Goal: Task Accomplishment & Management: Complete application form

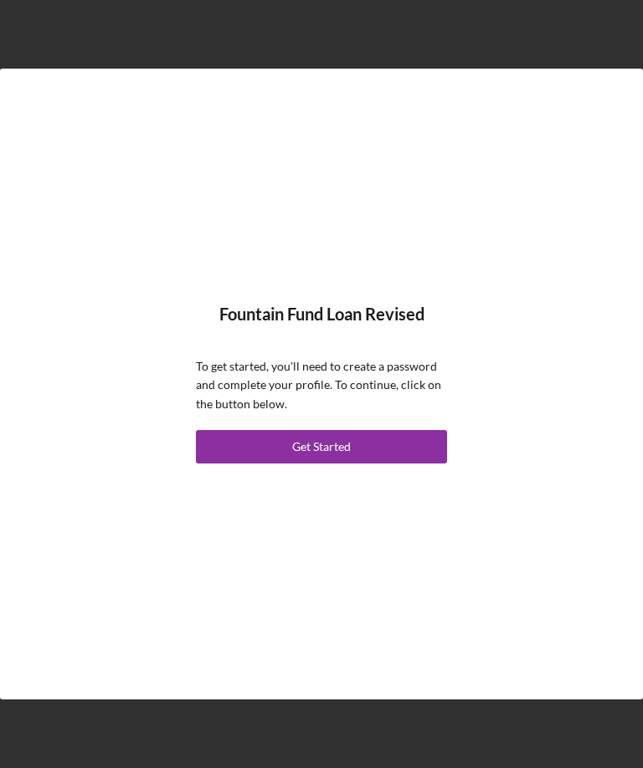
click at [403, 464] on button "Get Started" at bounding box center [321, 446] width 251 height 33
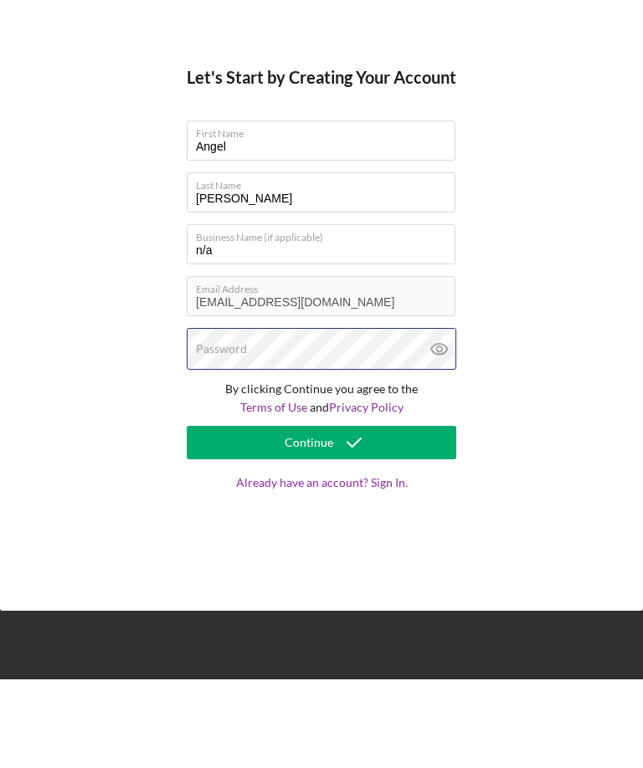
click at [372, 417] on div "Password" at bounding box center [321, 438] width 269 height 42
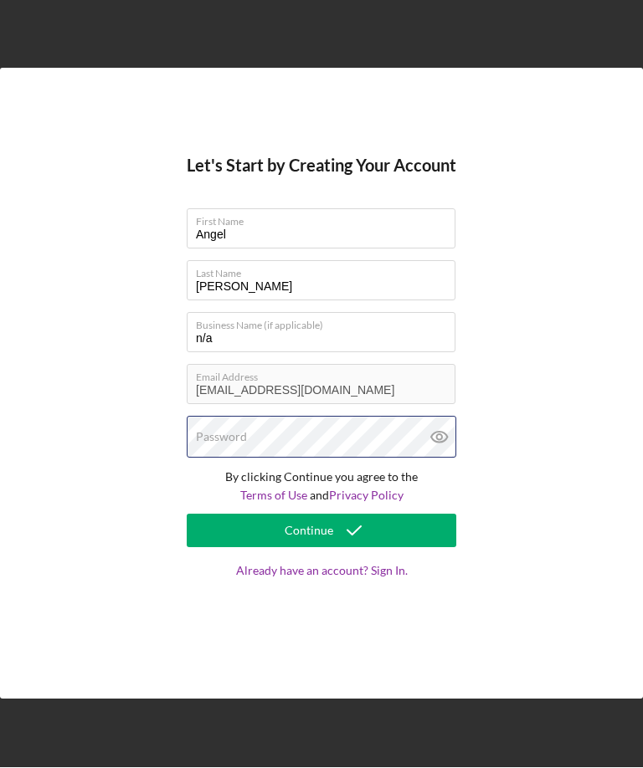
click at [336, 459] on div "Password" at bounding box center [321, 438] width 269 height 42
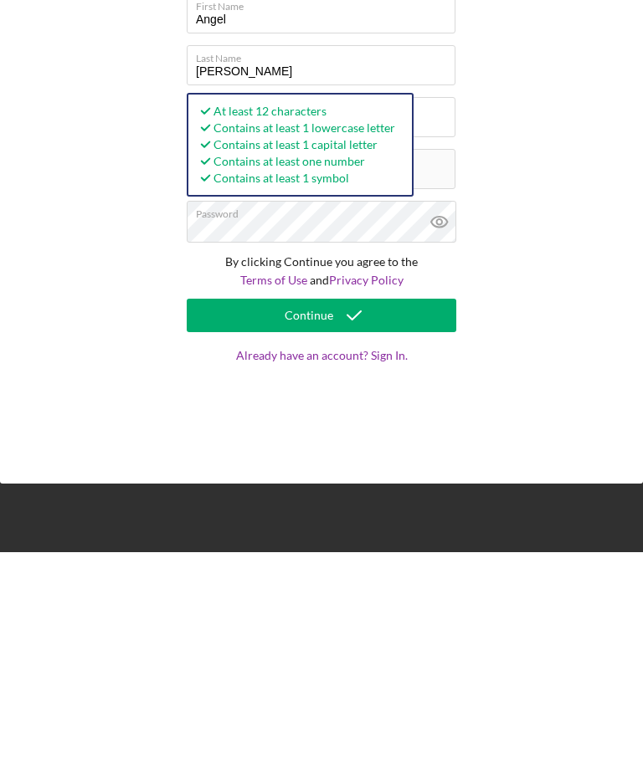
click at [389, 515] on button "Continue" at bounding box center [321, 531] width 269 height 33
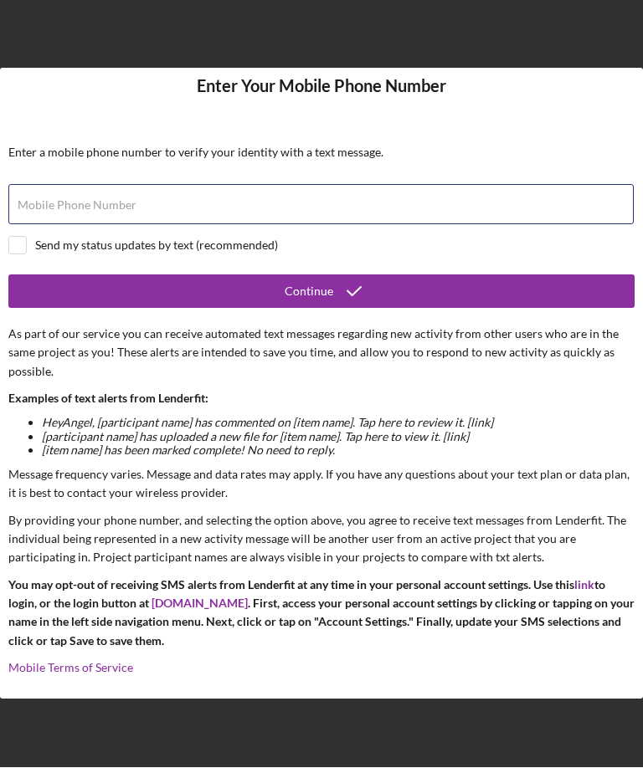
click at [379, 208] on div "Mobile Phone Number" at bounding box center [321, 206] width 626 height 42
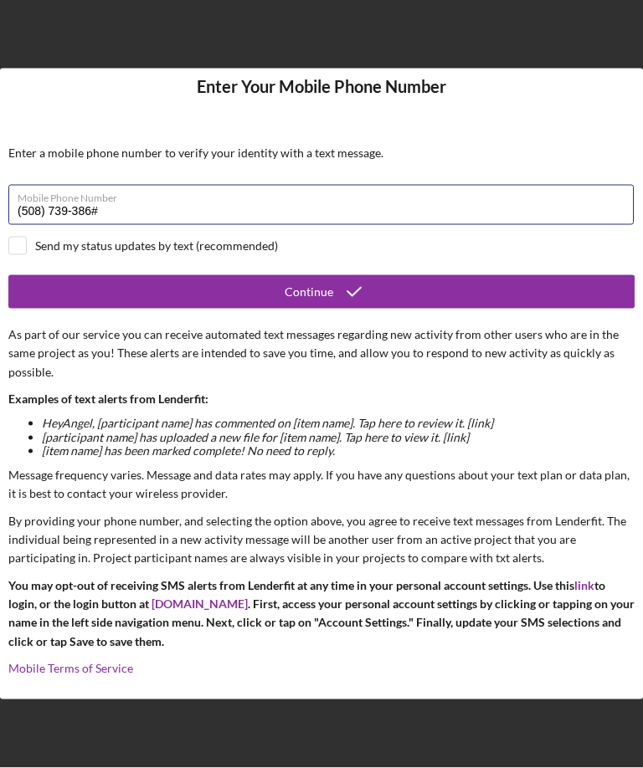
type input "[PHONE_NUMBER]"
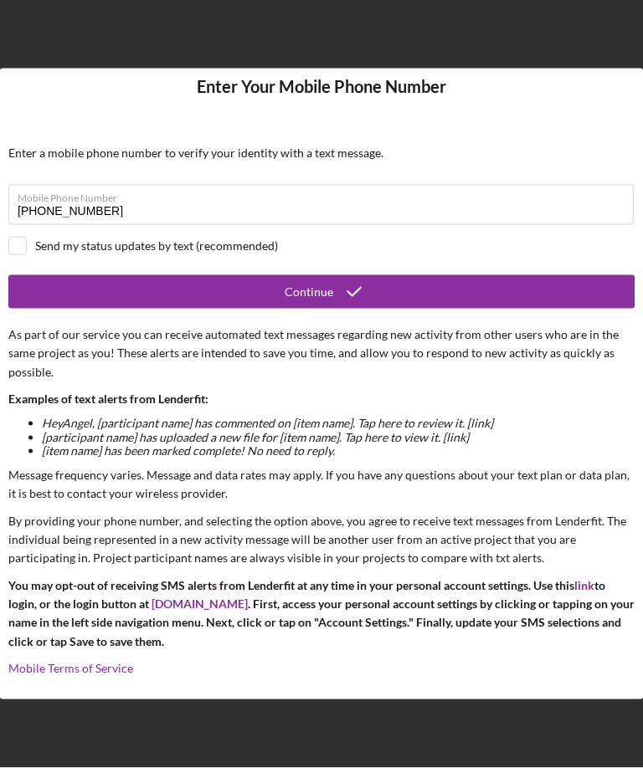
click at [239, 253] on div "Send my status updates by text (recommended)" at bounding box center [156, 245] width 243 height 13
checkbox input "true"
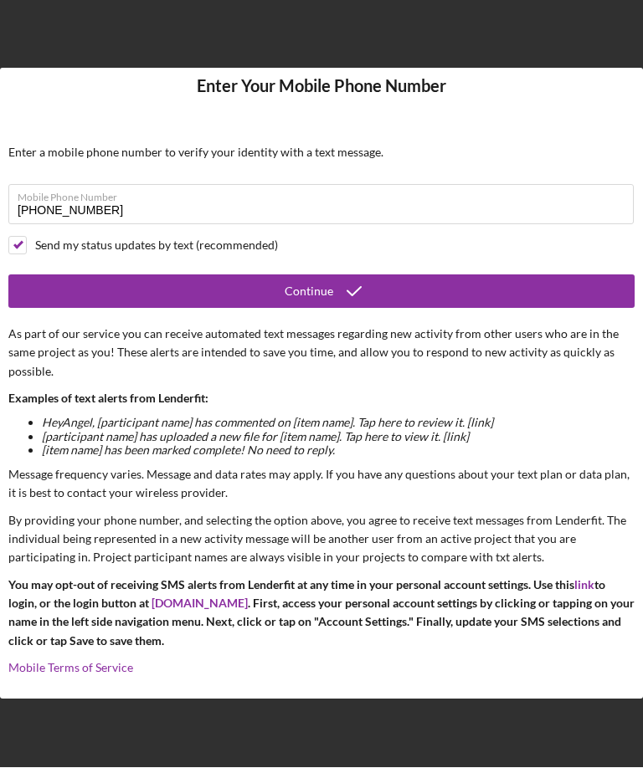
click at [373, 305] on button "Continue" at bounding box center [321, 291] width 626 height 33
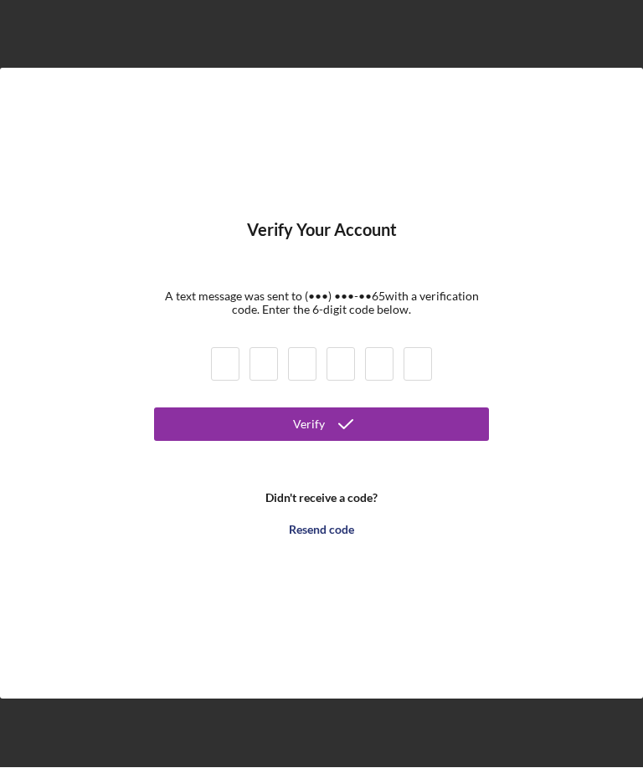
click at [230, 382] on input at bounding box center [225, 364] width 28 height 33
type input "0"
type input "8"
type input "0"
type input "8"
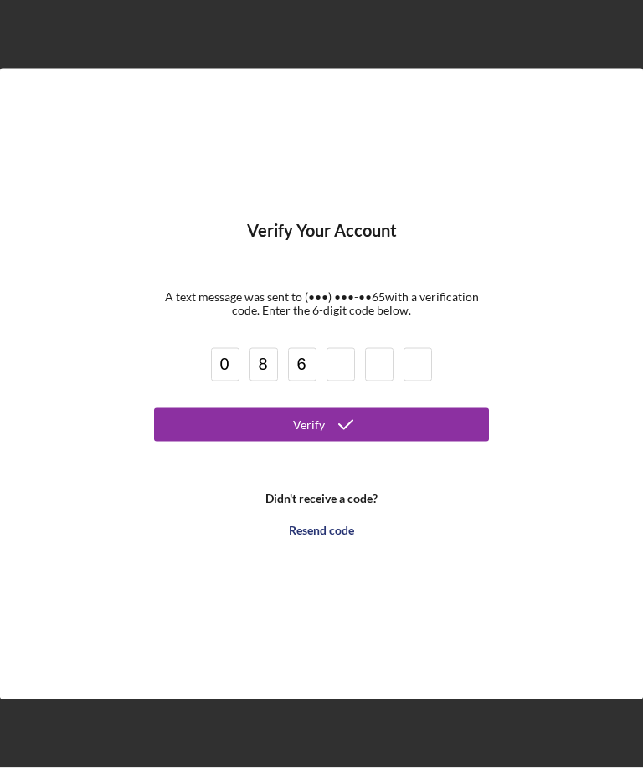
type input "6"
type input "8"
type input "1"
type input "7"
click at [367, 442] on button "Verify" at bounding box center [321, 424] width 335 height 33
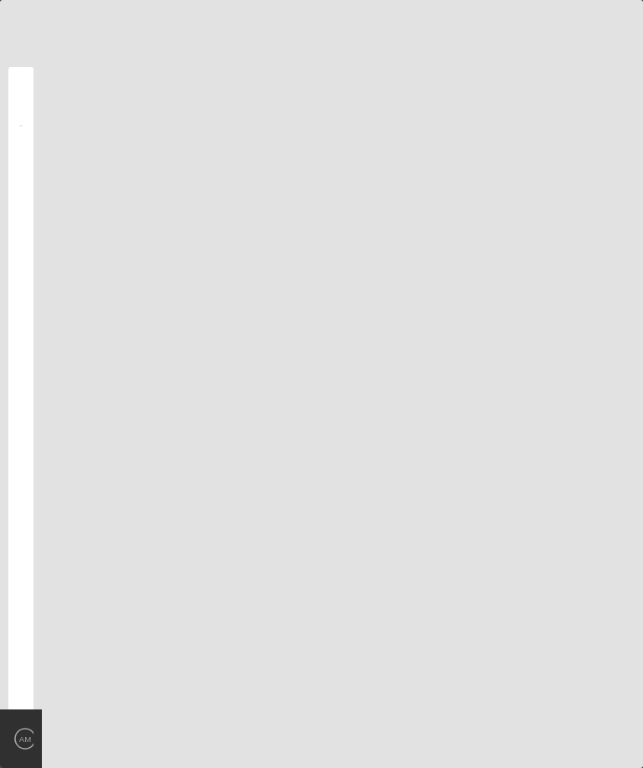
click at [41, 372] on div "Projects Projects Activity Product Status View 35 minutes ago Fountain Fund Loa…" at bounding box center [321, 384] width 643 height 768
click at [13, 710] on div "Activity Product Status View 35 minutes ago Fountain Fund Loan Revised Active I…" at bounding box center [20, 388] width 25 height 643
click at [32, 698] on div "Activity Product Status View 35 minutes ago Fountain Fund Loan Revised Active I…" at bounding box center [20, 388] width 25 height 643
click at [25, 702] on div "Activity Product Status View 35 minutes ago Fountain Fund Loan Revised Active I…" at bounding box center [20, 388] width 25 height 643
